Goal: Find contact information: Find contact information

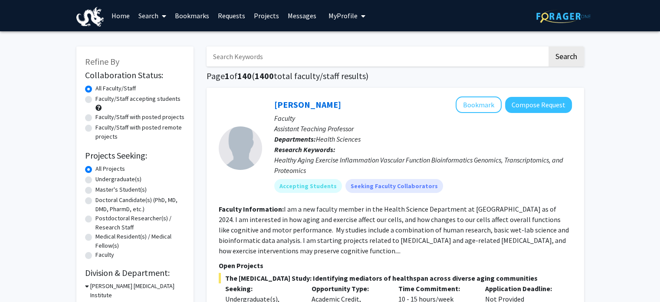
click at [254, 59] on input "Search Keywords" at bounding box center [377, 56] width 341 height 20
type input "VIP"
click at [549, 46] on button "Search" at bounding box center [567, 56] width 36 height 20
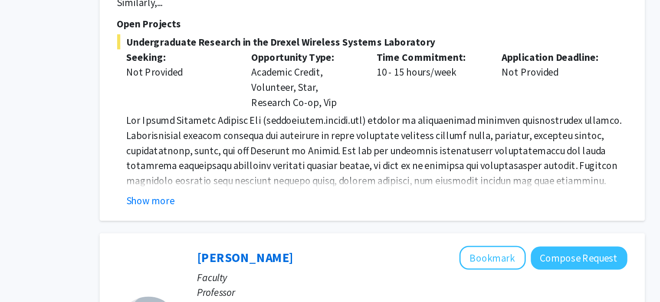
scroll to position [522, 0]
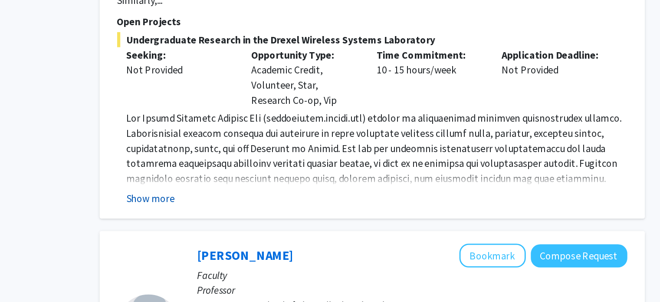
click at [235, 225] on button "Show more" at bounding box center [241, 230] width 33 height 10
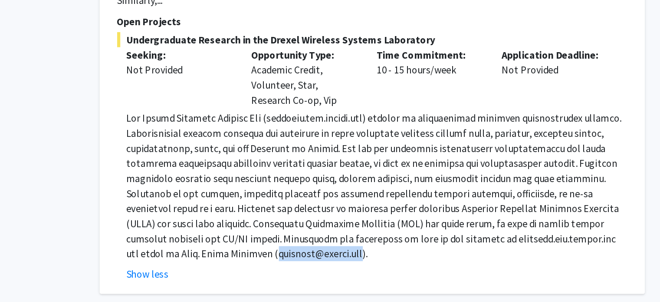
drag, startPoint x: 228, startPoint y: 246, endPoint x: 291, endPoint y: 246, distance: 62.5
click at [291, 246] on p at bounding box center [398, 221] width 347 height 104
copy p "[PERSON_NAME][EMAIL_ADDRESS][DOMAIN_NAME]"
